Goal: Navigation & Orientation: Find specific page/section

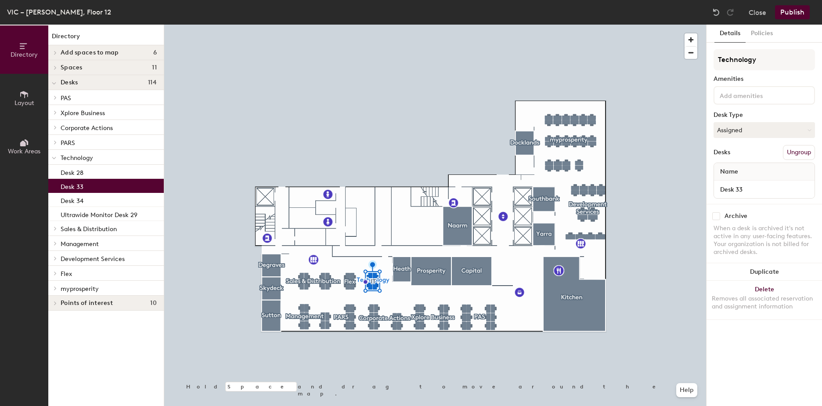
click at [80, 182] on p "Desk 33" at bounding box center [72, 185] width 23 height 10
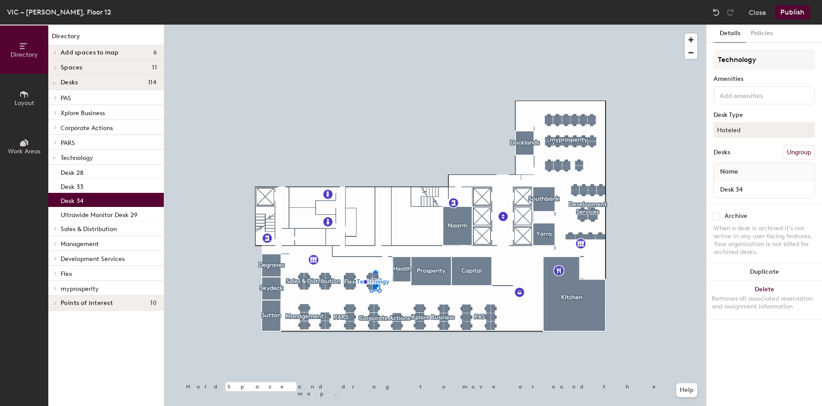
click at [81, 197] on p "Desk 34" at bounding box center [72, 199] width 23 height 10
click at [759, 11] on button "Close" at bounding box center [757, 12] width 18 height 14
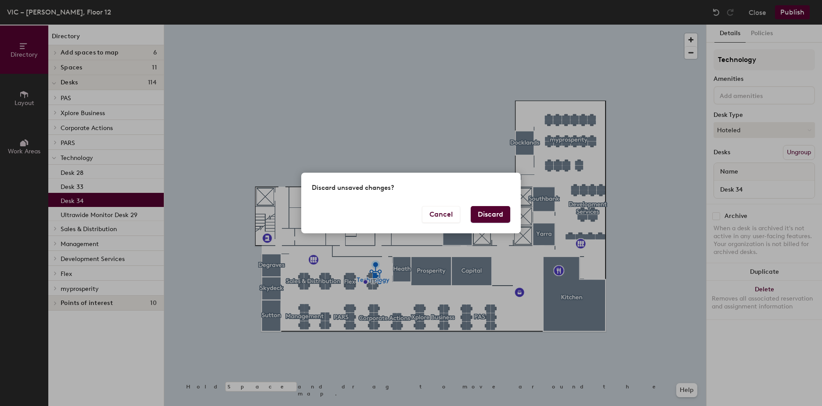
click at [486, 212] on button "Discard" at bounding box center [489, 214] width 39 height 17
